Goal: Task Accomplishment & Management: Complete application form

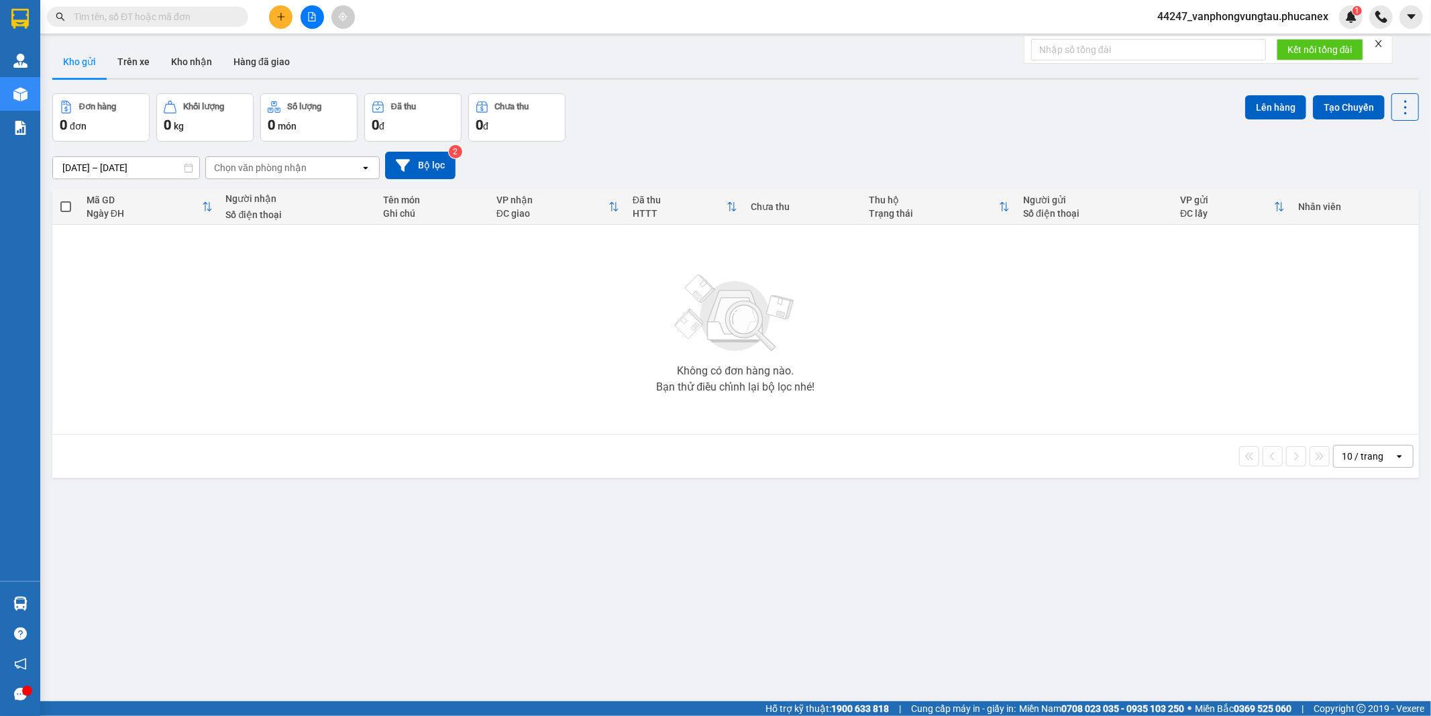
click at [309, 17] on icon "file-add" at bounding box center [311, 16] width 9 height 9
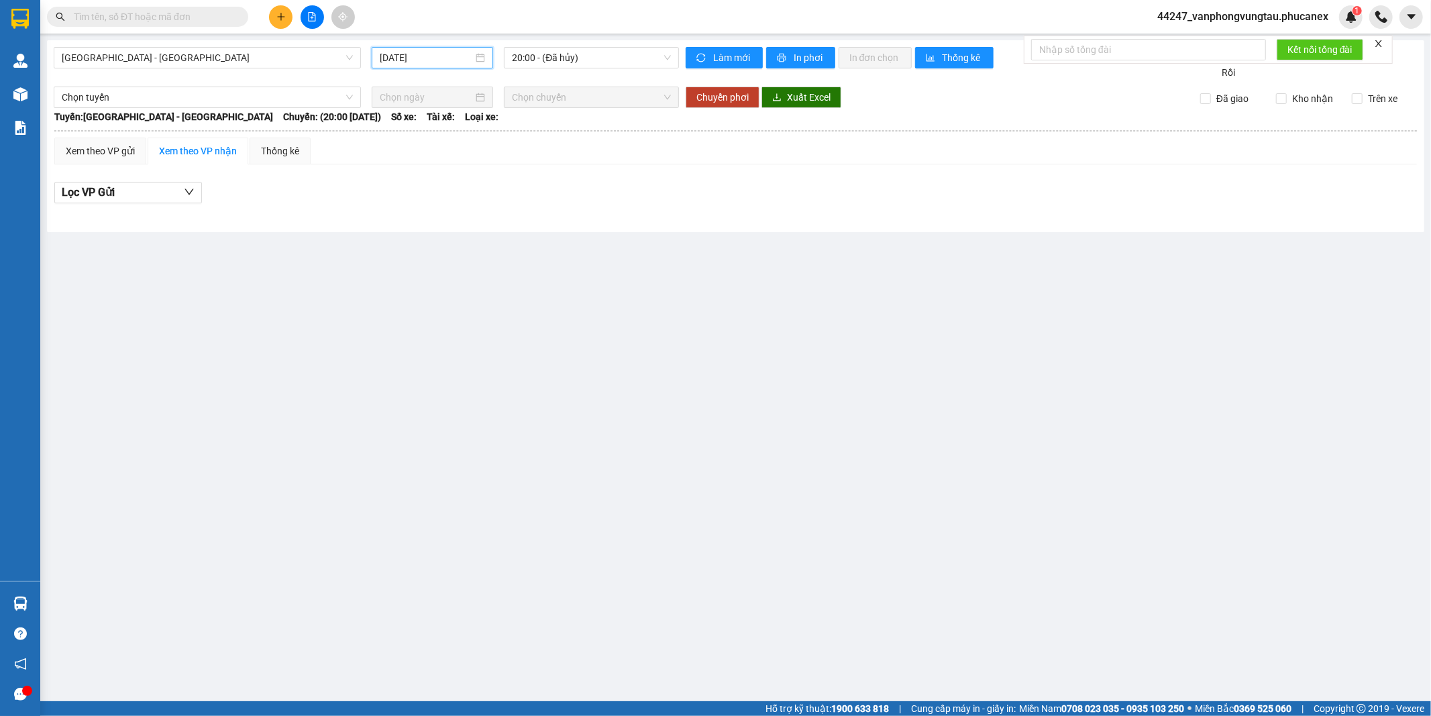
click at [380, 62] on input "[DATE]" at bounding box center [426, 57] width 93 height 15
click at [393, 172] on div "14" at bounding box center [392, 176] width 16 height 16
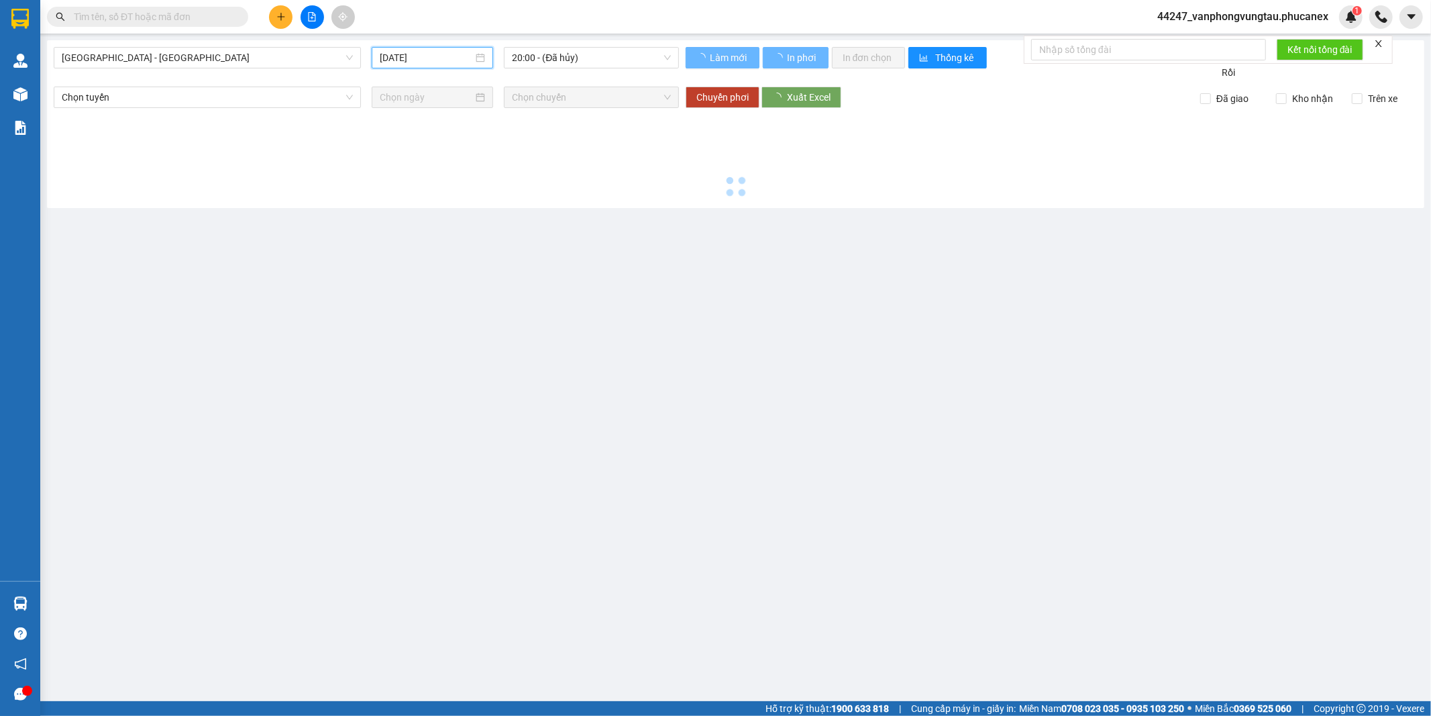
type input "[DATE]"
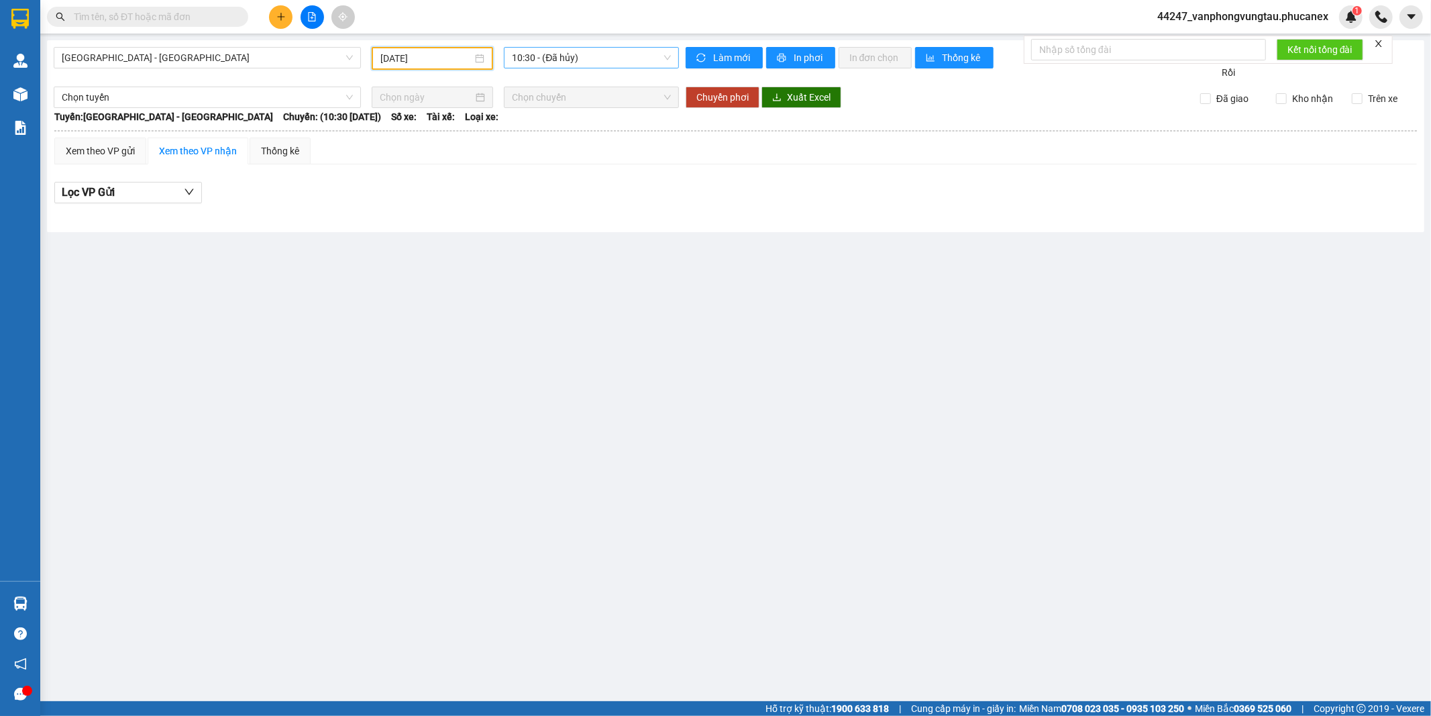
click at [588, 59] on span "10:30 - (Đã hủy)" at bounding box center [591, 58] width 158 height 20
click at [238, 60] on span "[GEOGRAPHIC_DATA] - [GEOGRAPHIC_DATA]" at bounding box center [207, 58] width 291 height 20
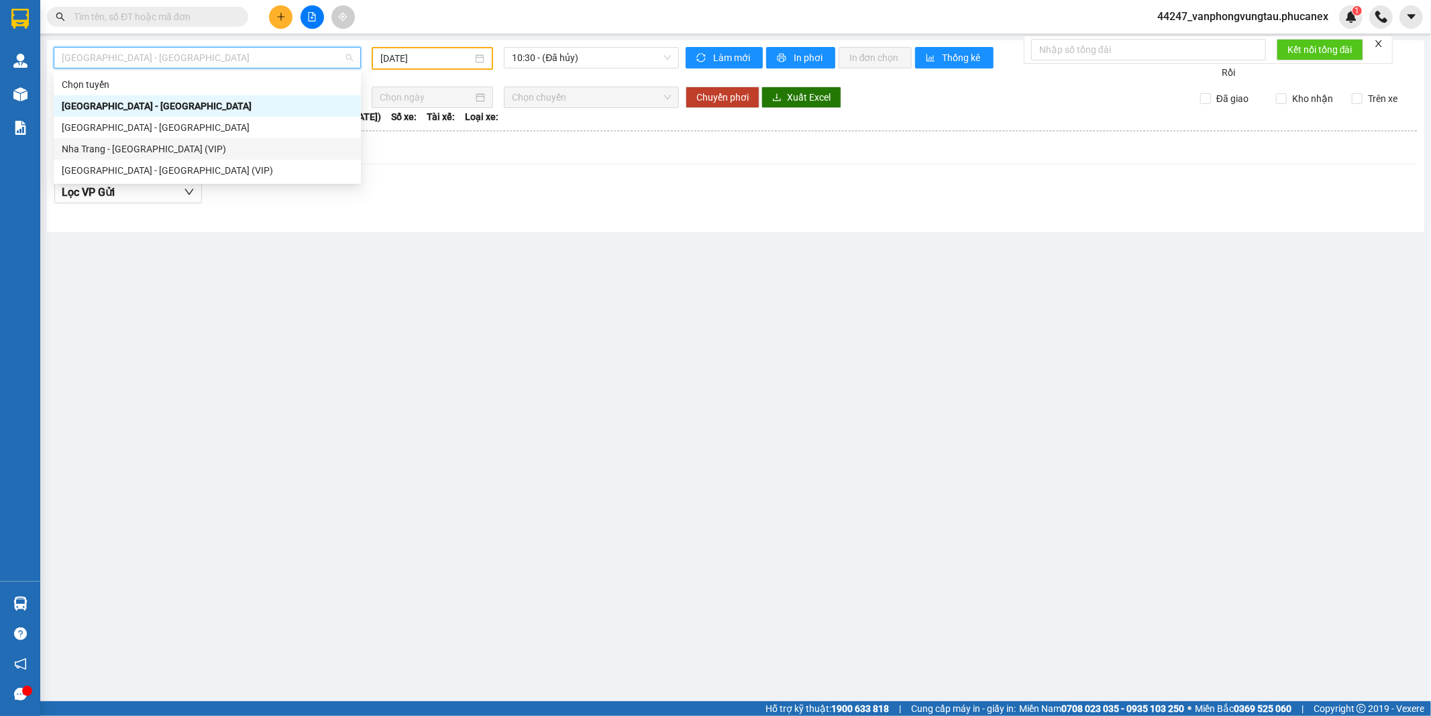
click at [175, 148] on div "Nha Trang - [GEOGRAPHIC_DATA] (VIP)" at bounding box center [207, 149] width 291 height 15
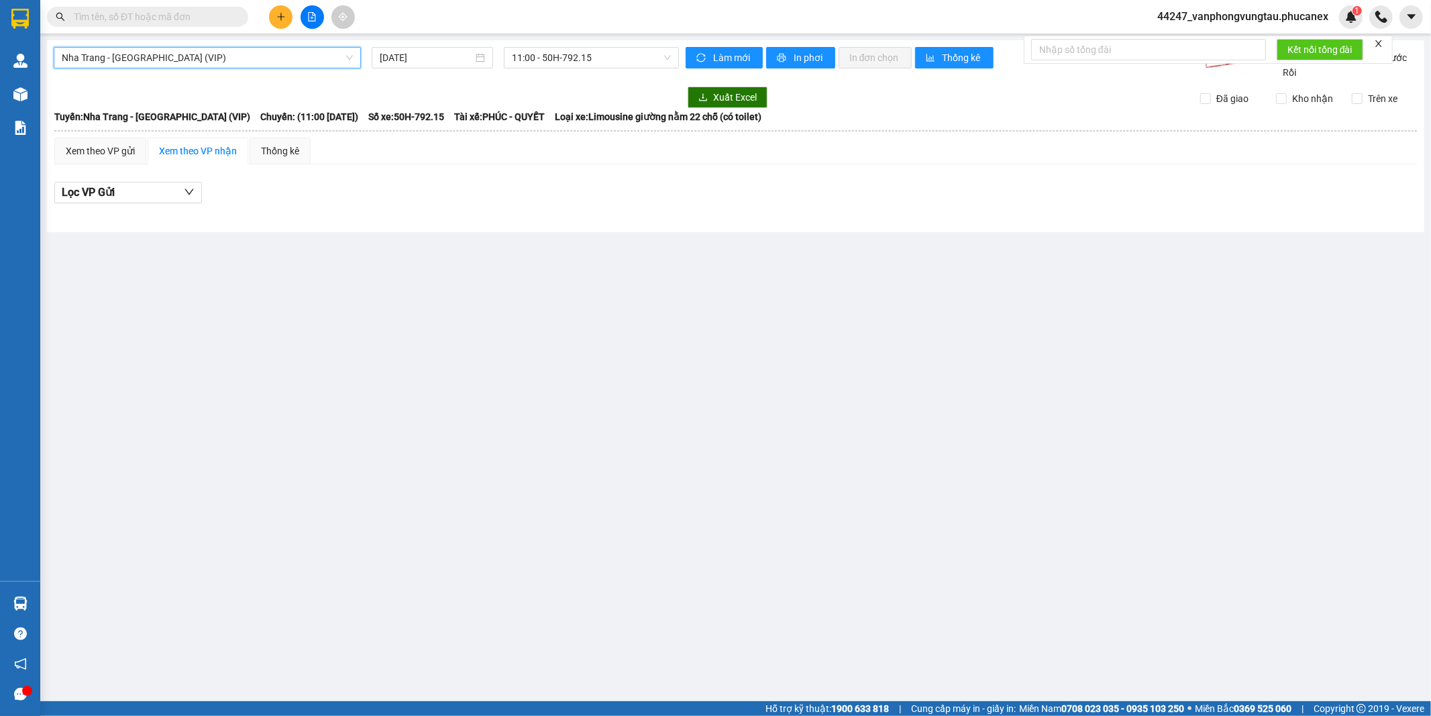
click at [411, 40] on div "[GEOGRAPHIC_DATA] - [GEOGRAPHIC_DATA] (VIP) [GEOGRAPHIC_DATA] - [GEOGRAPHIC_DAT…" at bounding box center [735, 136] width 1377 height 192
click at [413, 49] on div "[DATE]" at bounding box center [432, 57] width 121 height 21
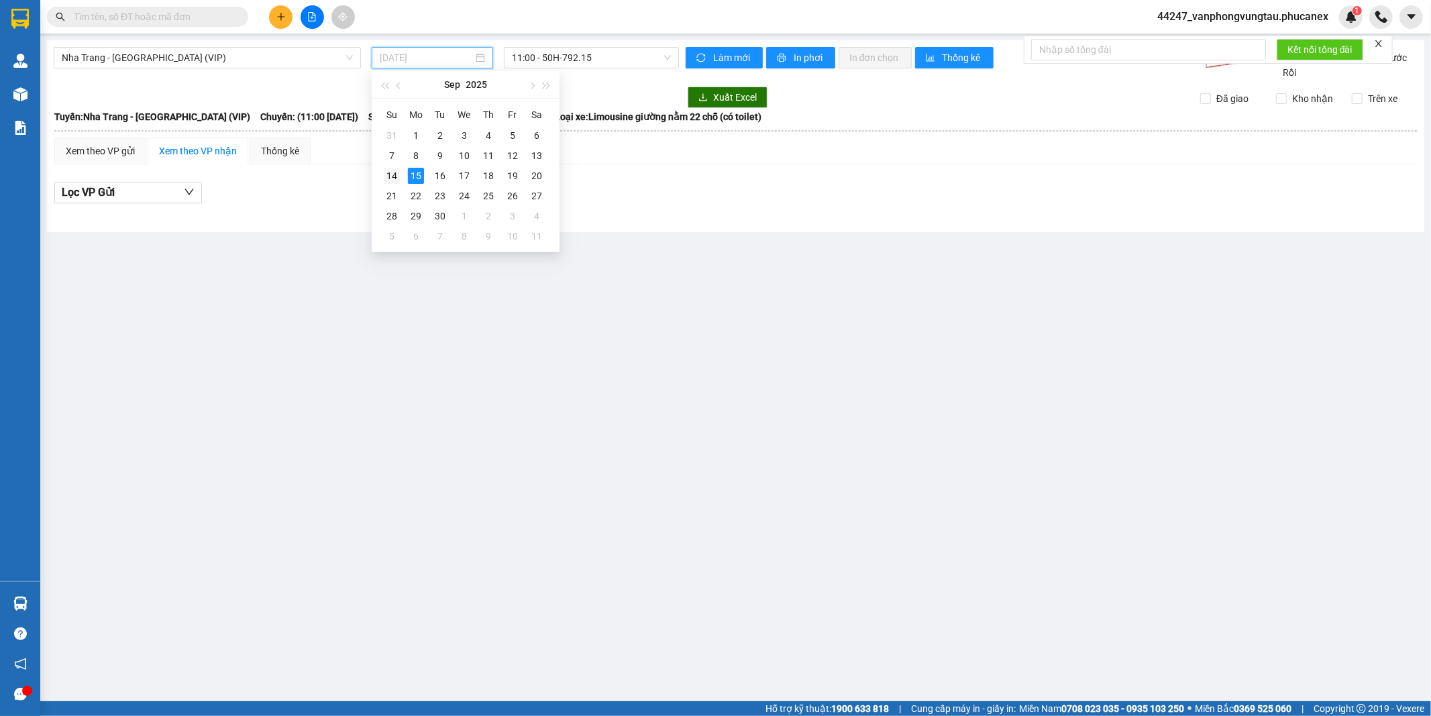
click at [401, 171] on td "14" at bounding box center [392, 176] width 24 height 20
type input "[DATE]"
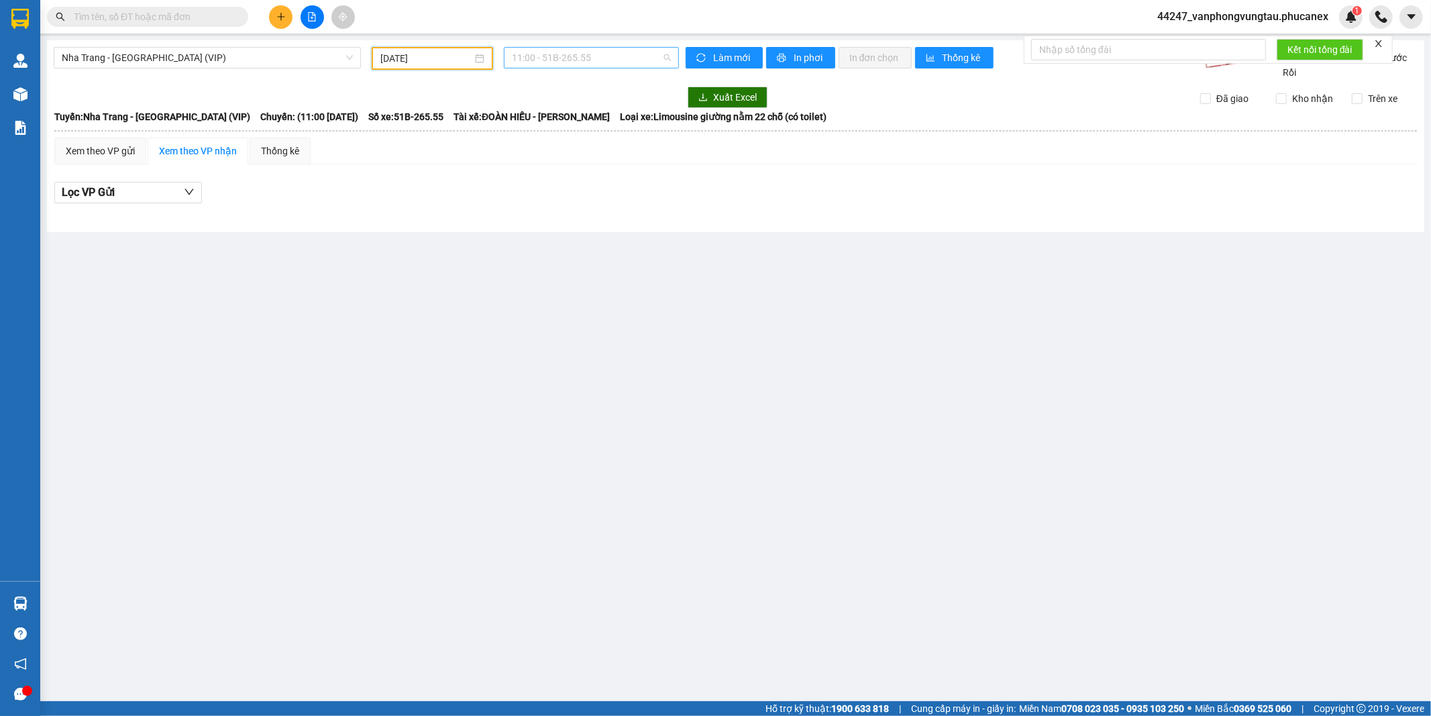
click at [550, 64] on span "11:00 - 51B-265.55" at bounding box center [591, 58] width 158 height 20
click at [559, 131] on div "20:30 (TC) - 79H-099.07" at bounding box center [564, 127] width 105 height 15
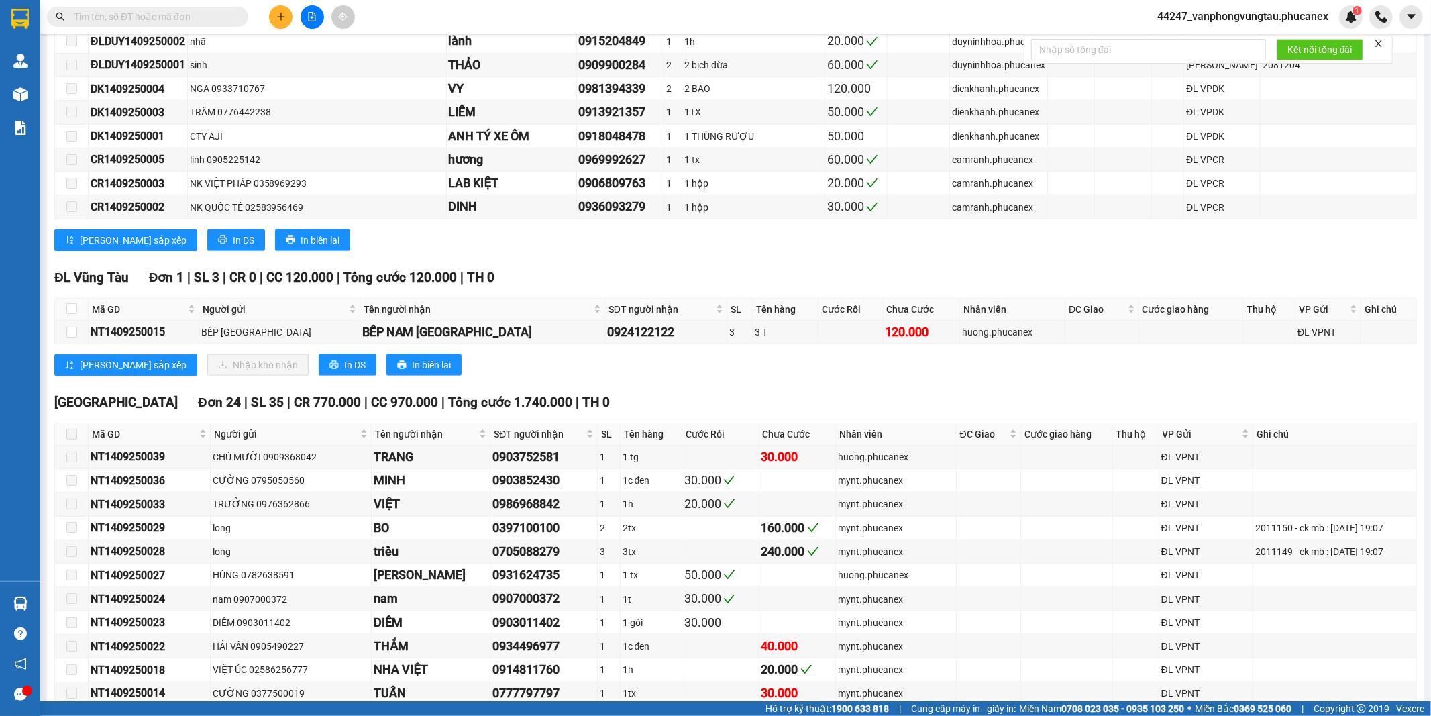
scroll to position [1491, 0]
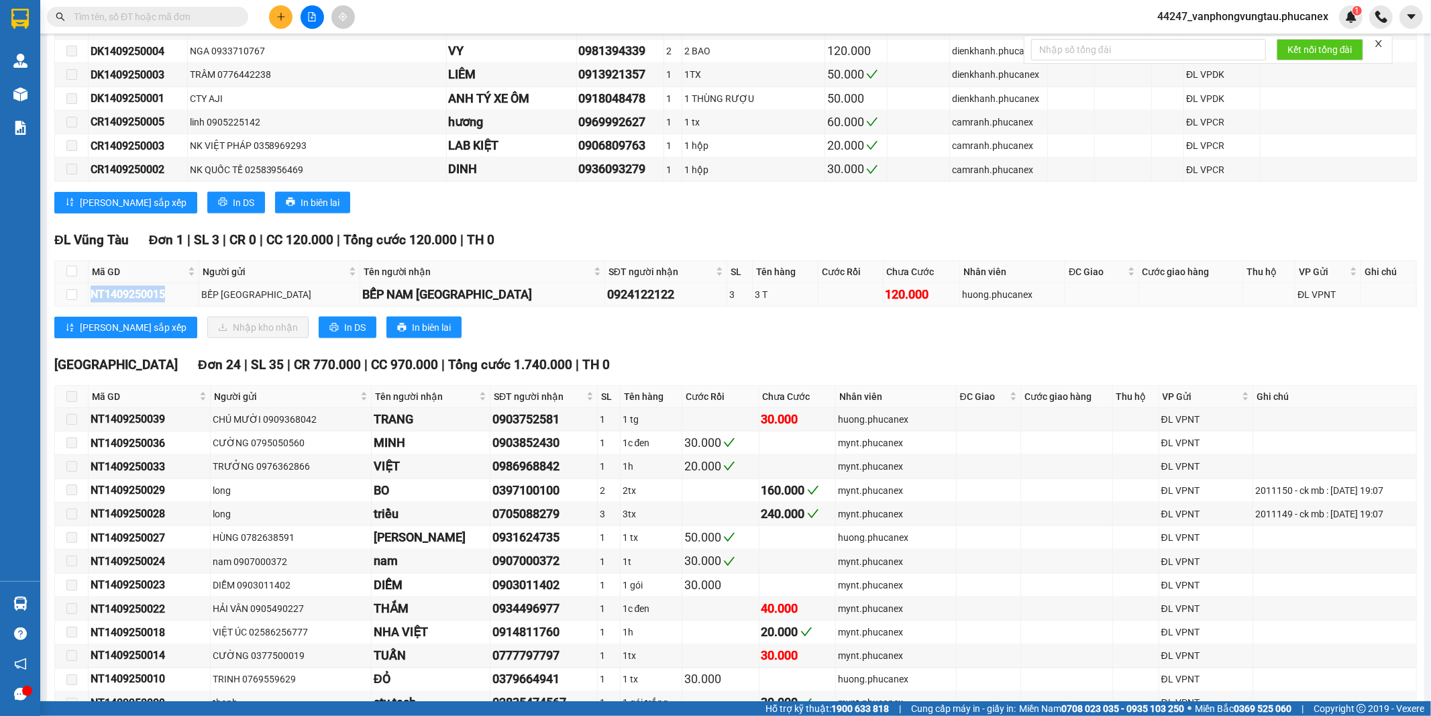
drag, startPoint x: 140, startPoint y: 300, endPoint x: 94, endPoint y: 306, distance: 46.0
click at [94, 306] on td "NT1409250015" at bounding box center [144, 294] width 111 height 23
copy div "NT1409250015"
click at [129, 15] on input "text" at bounding box center [153, 16] width 158 height 15
paste input "NT1409250015"
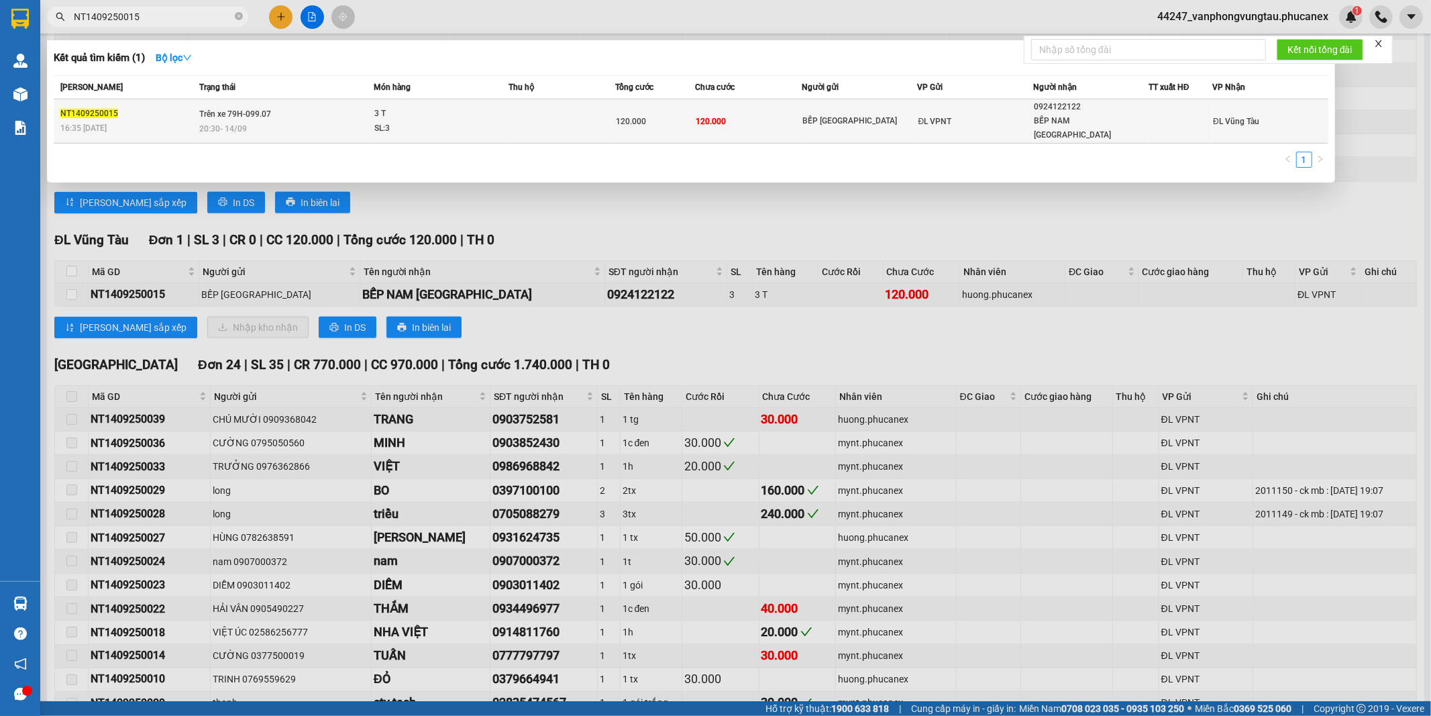
type input "NT1409250015"
click at [708, 117] on span "120.000" at bounding box center [711, 121] width 30 height 9
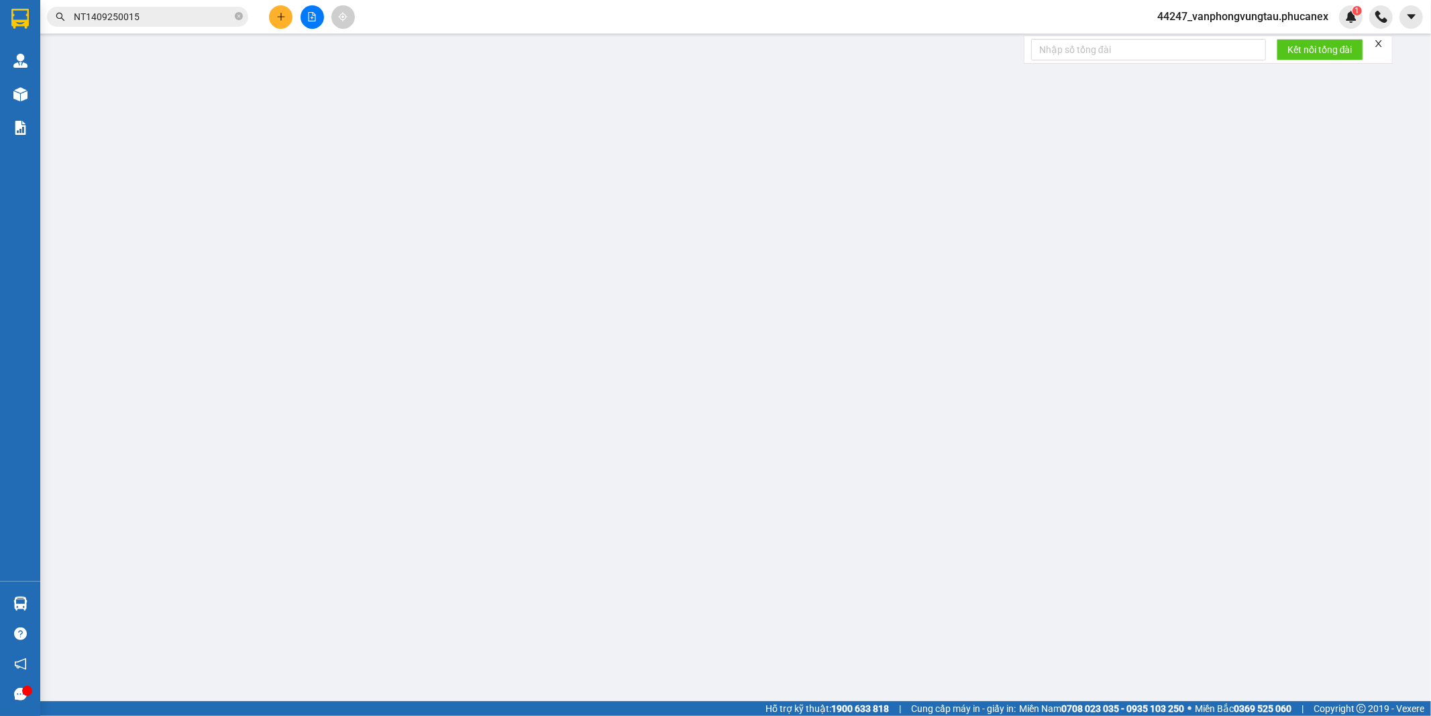
type input "BẾP [GEOGRAPHIC_DATA]"
type input "0924122122"
type input "BẾP NAM [GEOGRAPHIC_DATA]"
type input "120.000"
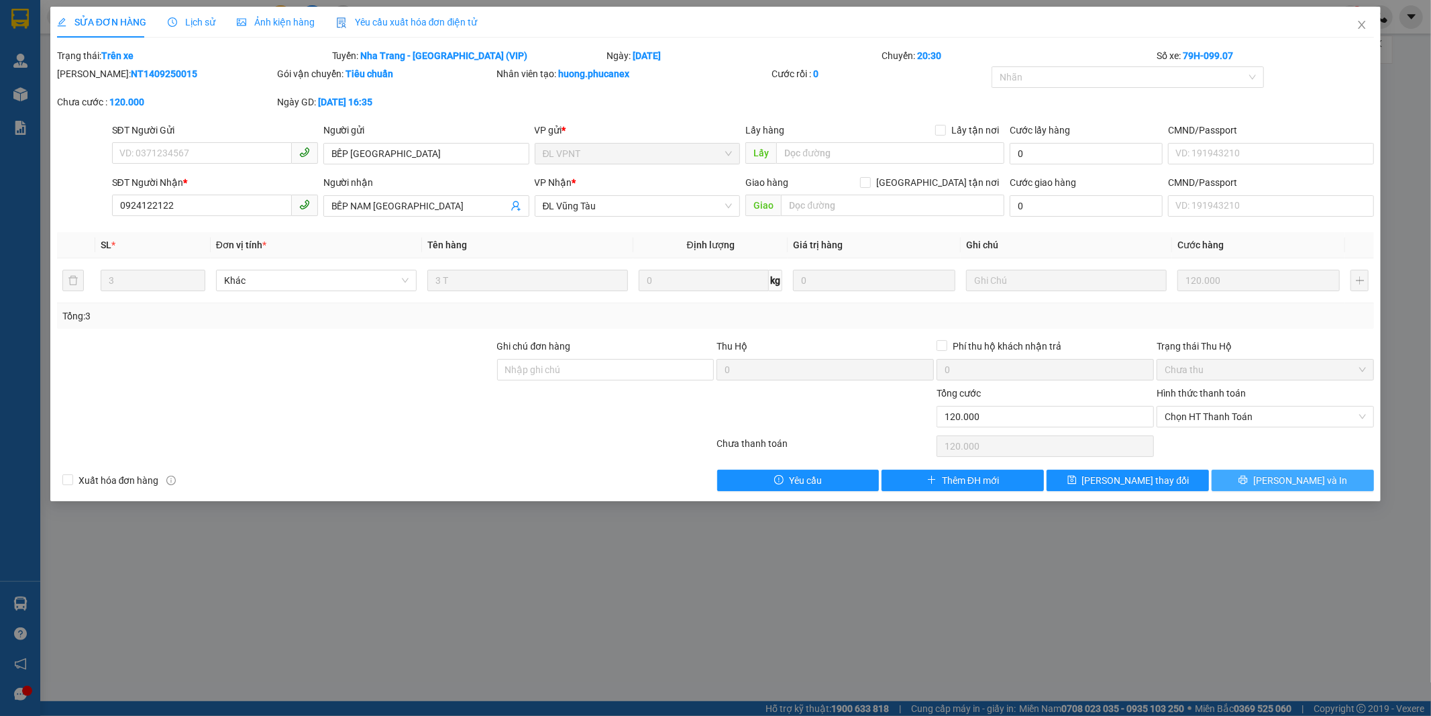
click at [1297, 484] on span "[PERSON_NAME] và In" at bounding box center [1300, 480] width 94 height 15
